Goal: Transaction & Acquisition: Purchase product/service

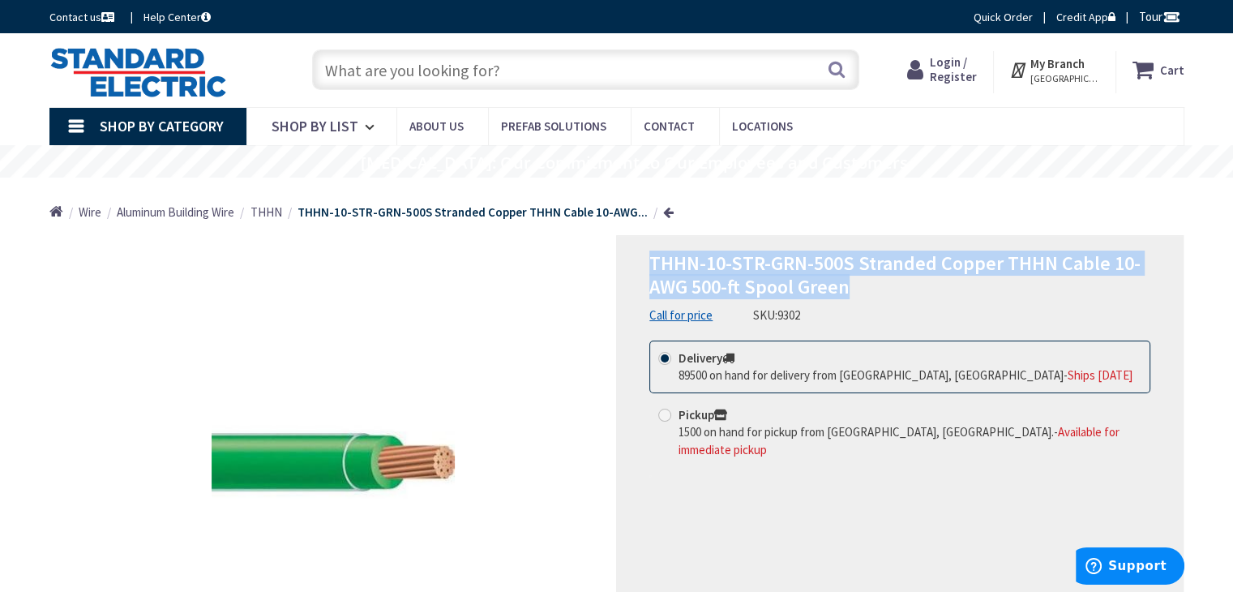
drag, startPoint x: 644, startPoint y: 249, endPoint x: 854, endPoint y: 297, distance: 215.4
click at [851, 298] on div "THHN-10-STR-GRN-500S Stranded Copper THHN Cable 10-AWG 500-ft Spool Green Call …" at bounding box center [900, 469] width 568 height 469
click at [859, 295] on h1 "THHN-10-STR-GRN-500S Stranded Copper THHN Cable 10-AWG 500-ft Spool Green" at bounding box center [899, 275] width 501 height 47
drag, startPoint x: 675, startPoint y: 257, endPoint x: 843, endPoint y: 285, distance: 170.1
click at [843, 285] on div "THHN-10-STR-GRN-500S Stranded Copper THHN Cable 10-AWG 500-ft Spool Green Call …" at bounding box center [900, 469] width 568 height 469
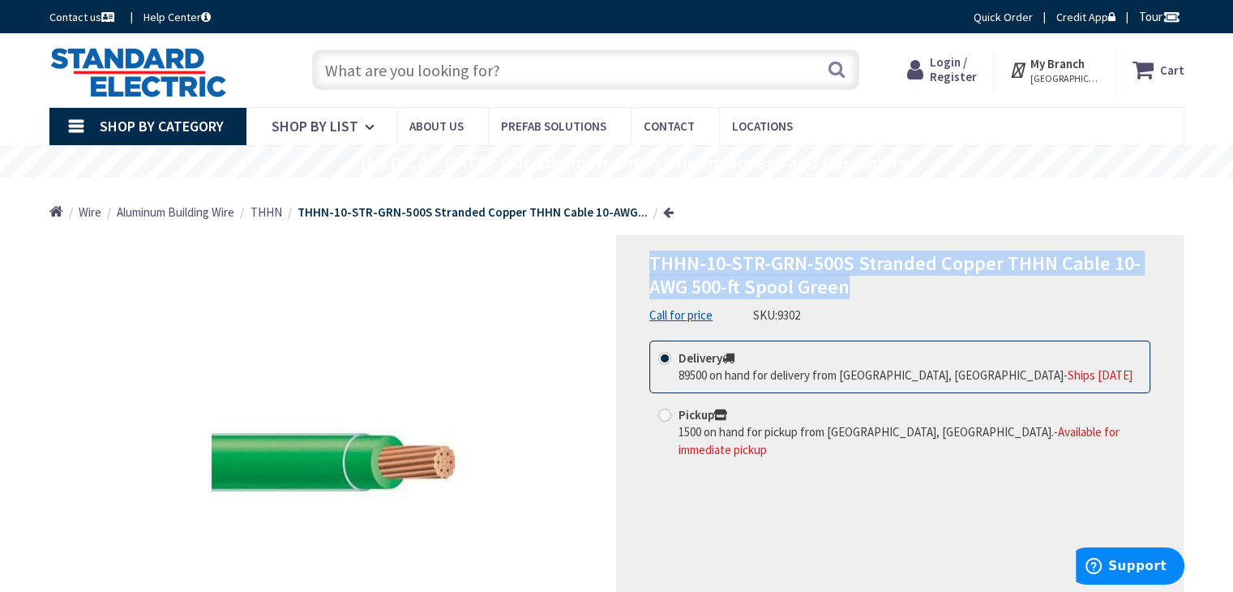
click at [858, 285] on h1 "THHN-10-STR-GRN-500S Stranded Copper THHN Cable 10-AWG 500-ft Spool Green" at bounding box center [899, 275] width 501 height 47
drag, startPoint x: 653, startPoint y: 257, endPoint x: 847, endPoint y: 286, distance: 196.0
click at [847, 286] on h1 "THHN-10-STR-GRN-500S Stranded Copper THHN Cable 10-AWG 500-ft Spool Green" at bounding box center [899, 275] width 501 height 47
click at [869, 288] on h1 "THHN-10-STR-GRN-500S Stranded Copper THHN Cable 10-AWG 500-ft Spool Green" at bounding box center [899, 275] width 501 height 47
drag, startPoint x: 804, startPoint y: 285, endPoint x: 655, endPoint y: 257, distance: 151.9
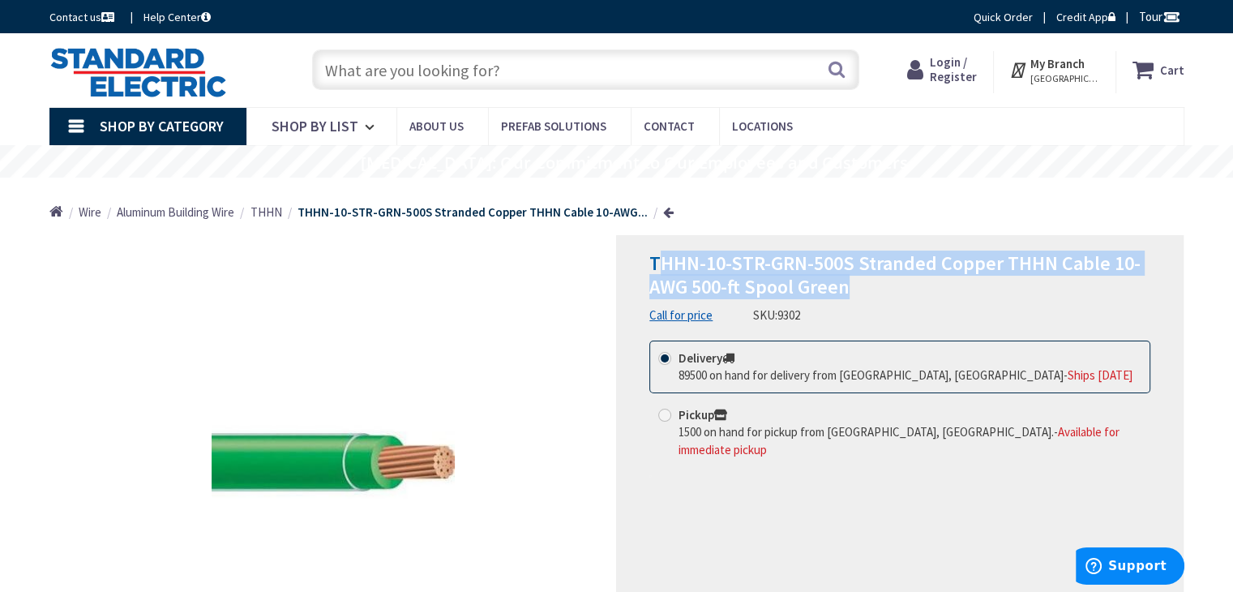
click at [655, 257] on h1 "THHN-10-STR-GRN-500S Stranded Copper THHN Cable 10-AWG 500-ft Spool Green" at bounding box center [899, 275] width 501 height 47
